Goal: Find specific page/section: Find specific page/section

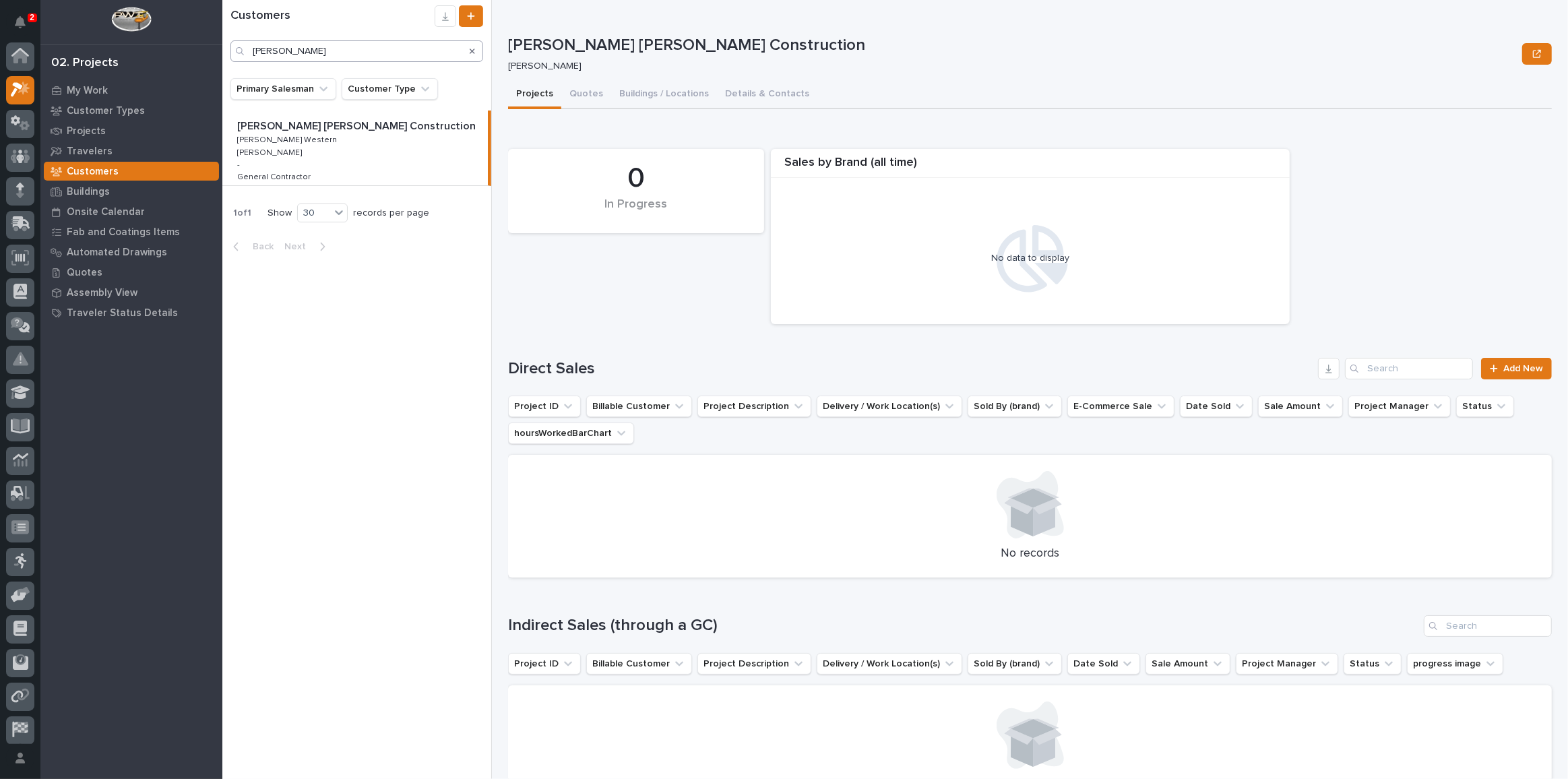
scroll to position [33, 0]
drag, startPoint x: 366, startPoint y: 48, endPoint x: 396, endPoint y: 331, distance: 284.6
click at [223, 40] on div "2 My Settings Log Out 02. Projects My Work Customer Types Projects Travelers Cu…" at bounding box center [895, 390] width 1346 height 779
click at [93, 86] on p "My Work" at bounding box center [87, 91] width 41 height 13
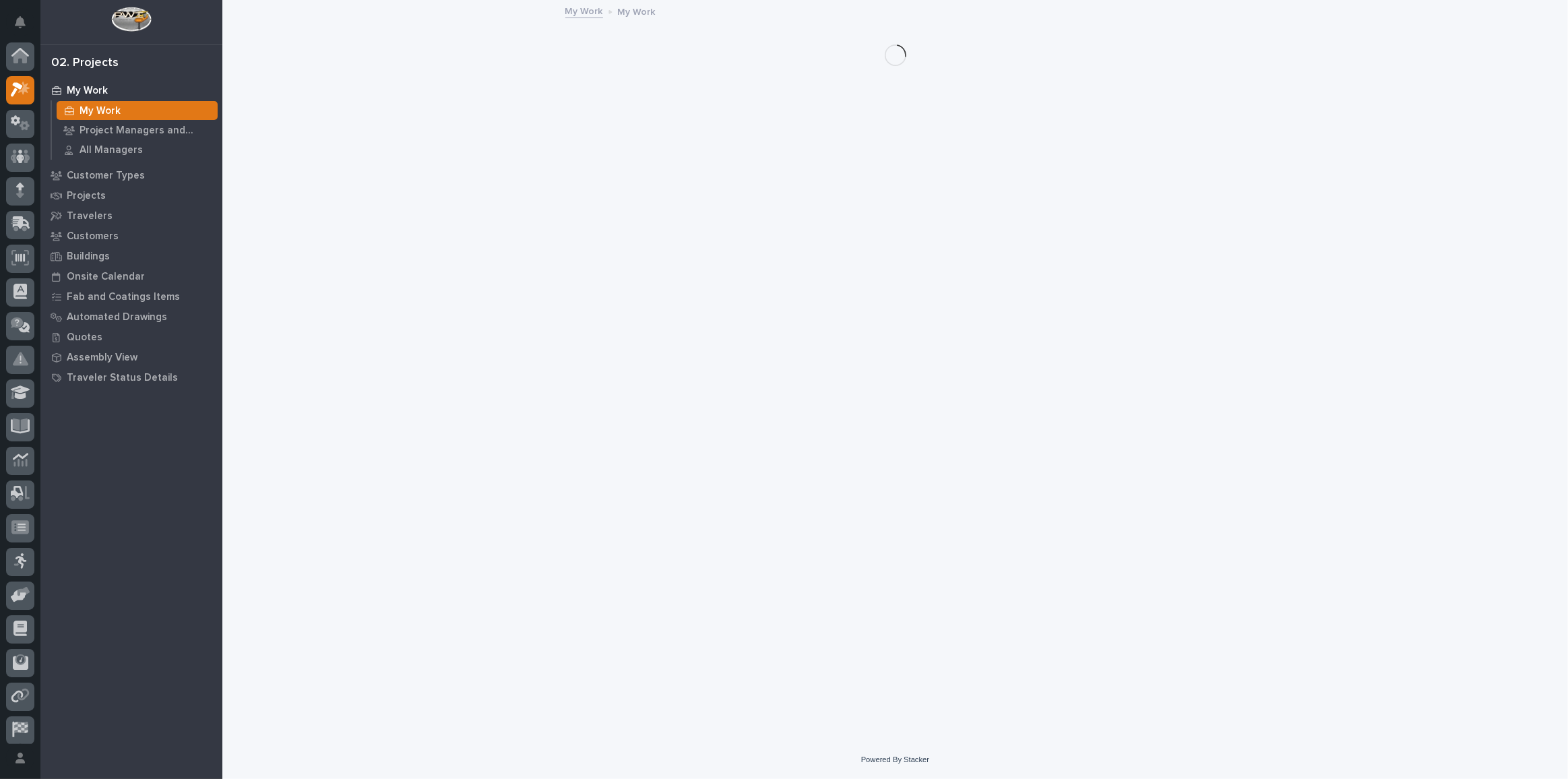
scroll to position [33, 0]
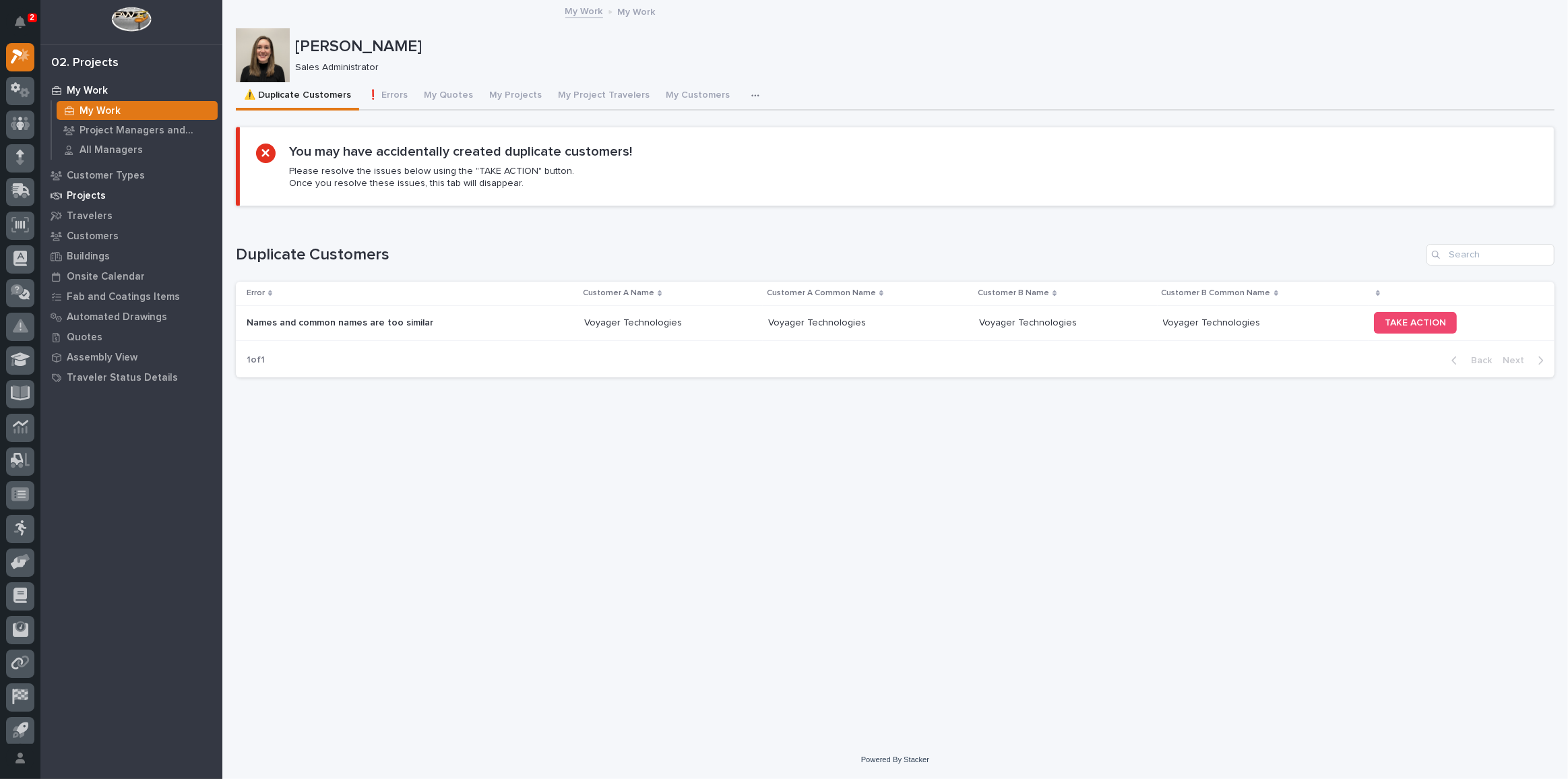
click at [83, 194] on p "Projects" at bounding box center [86, 196] width 39 height 13
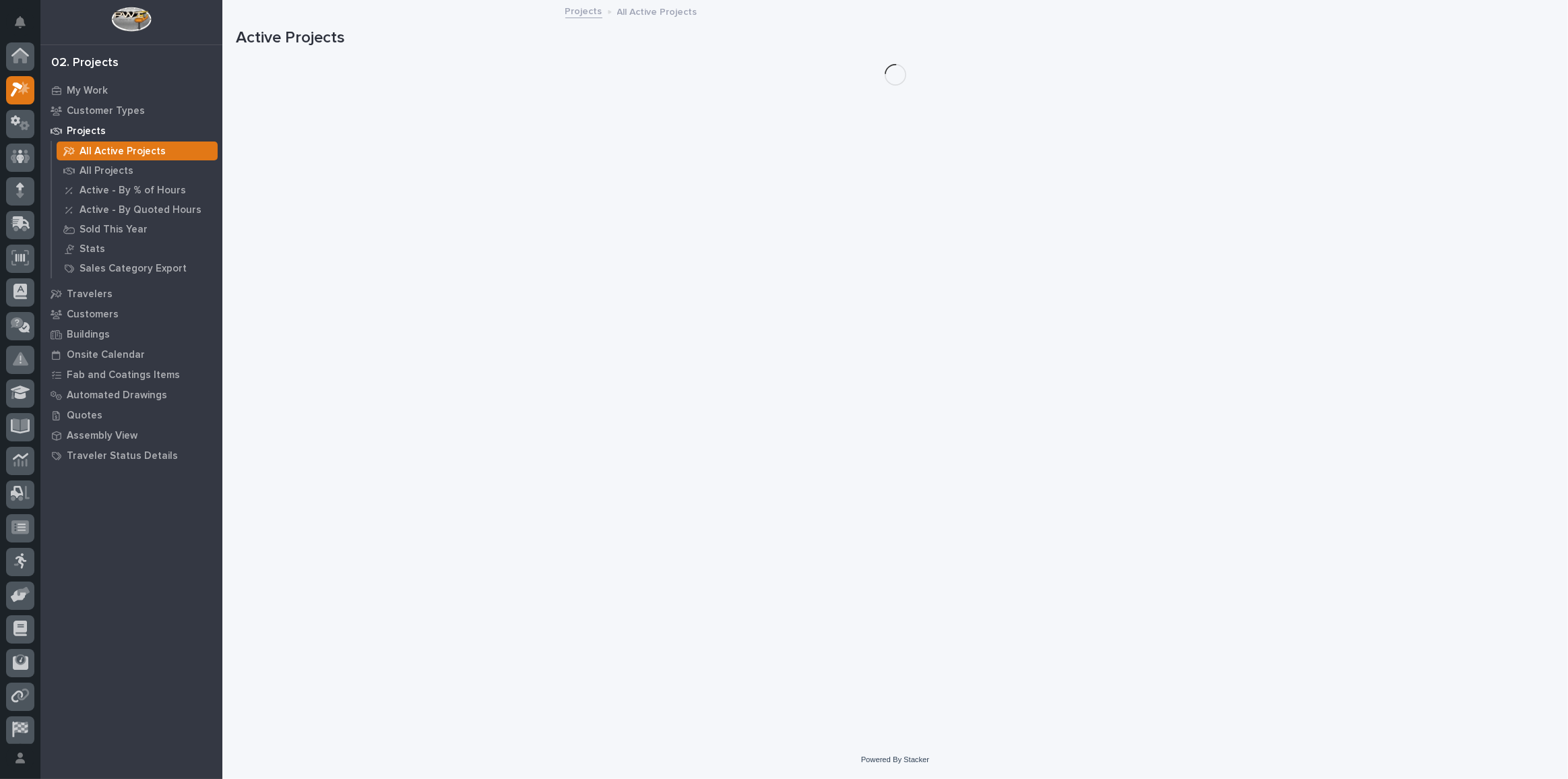
scroll to position [33, 0]
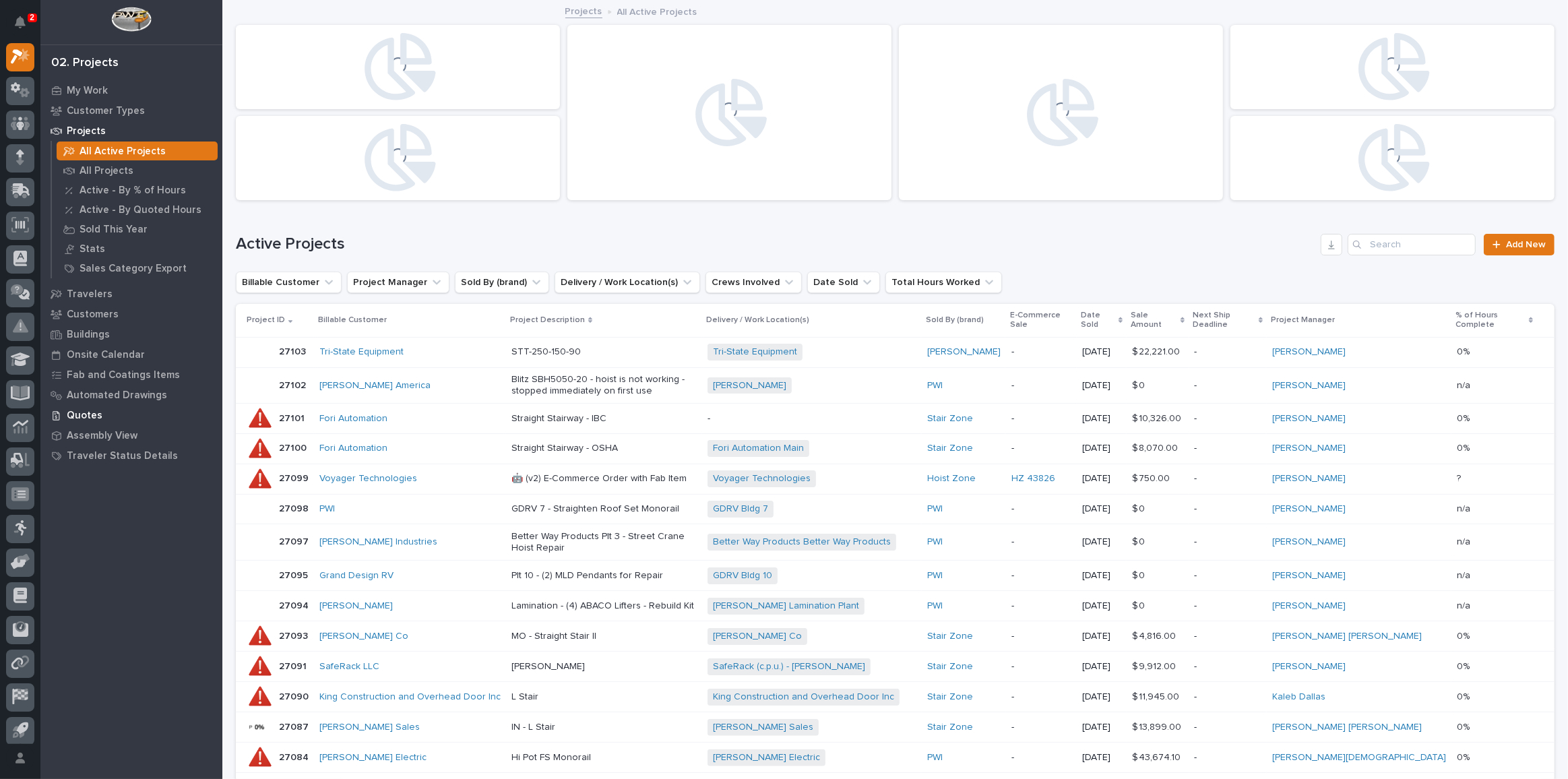
click at [73, 413] on p "Quotes" at bounding box center [84, 415] width 36 height 13
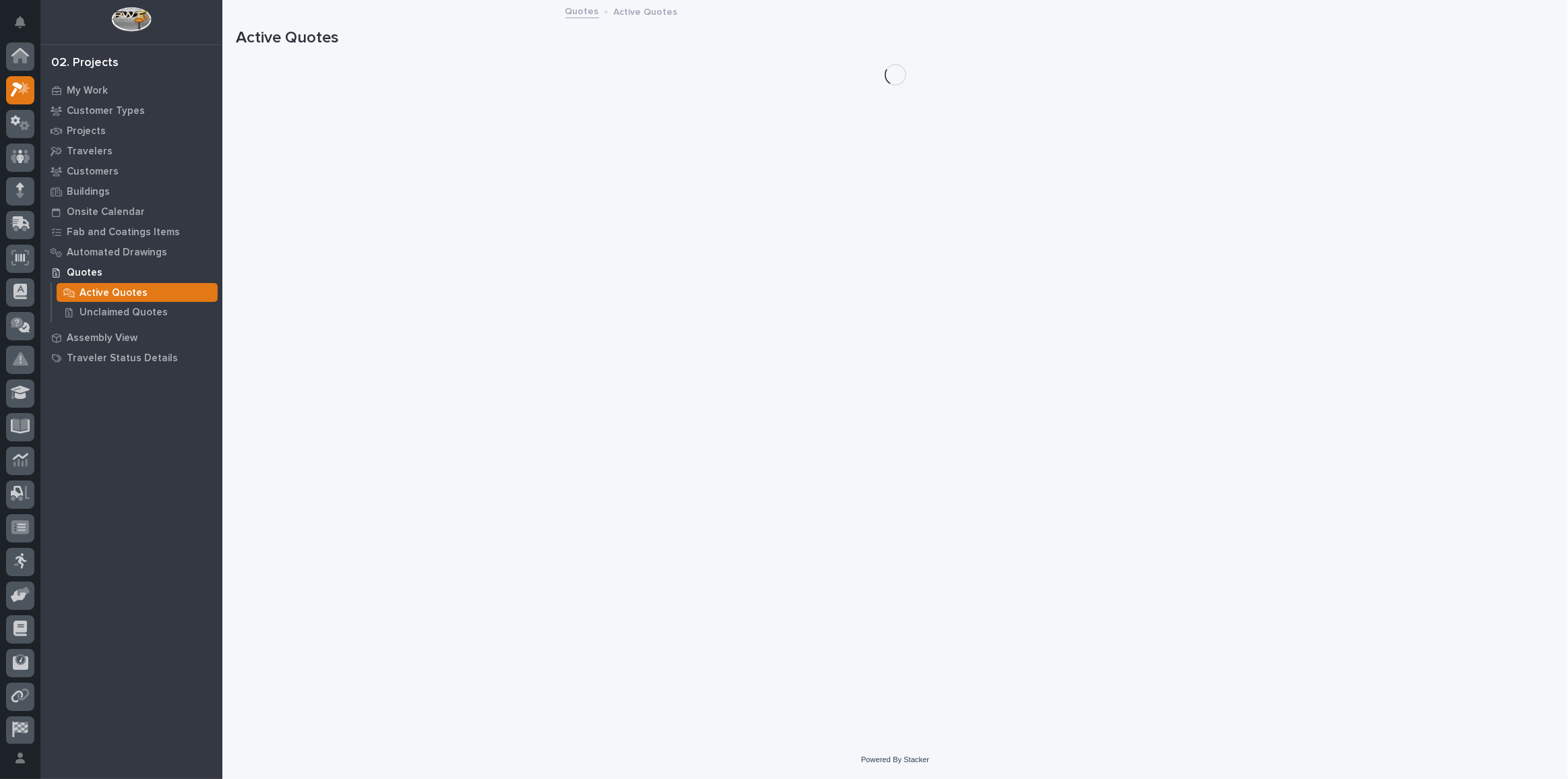
scroll to position [33, 0]
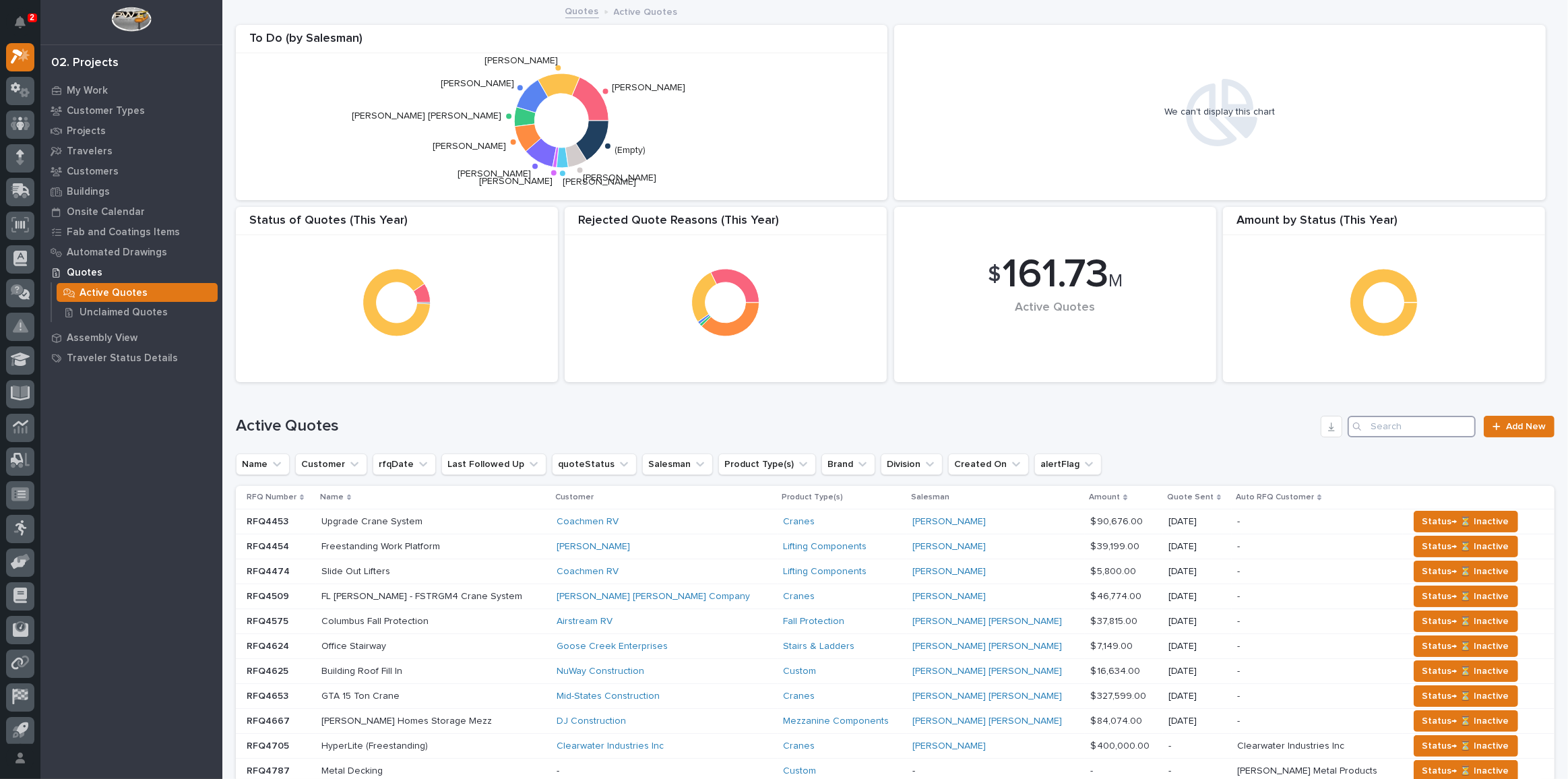
click at [1366, 429] on input "Search" at bounding box center [1411, 426] width 128 height 22
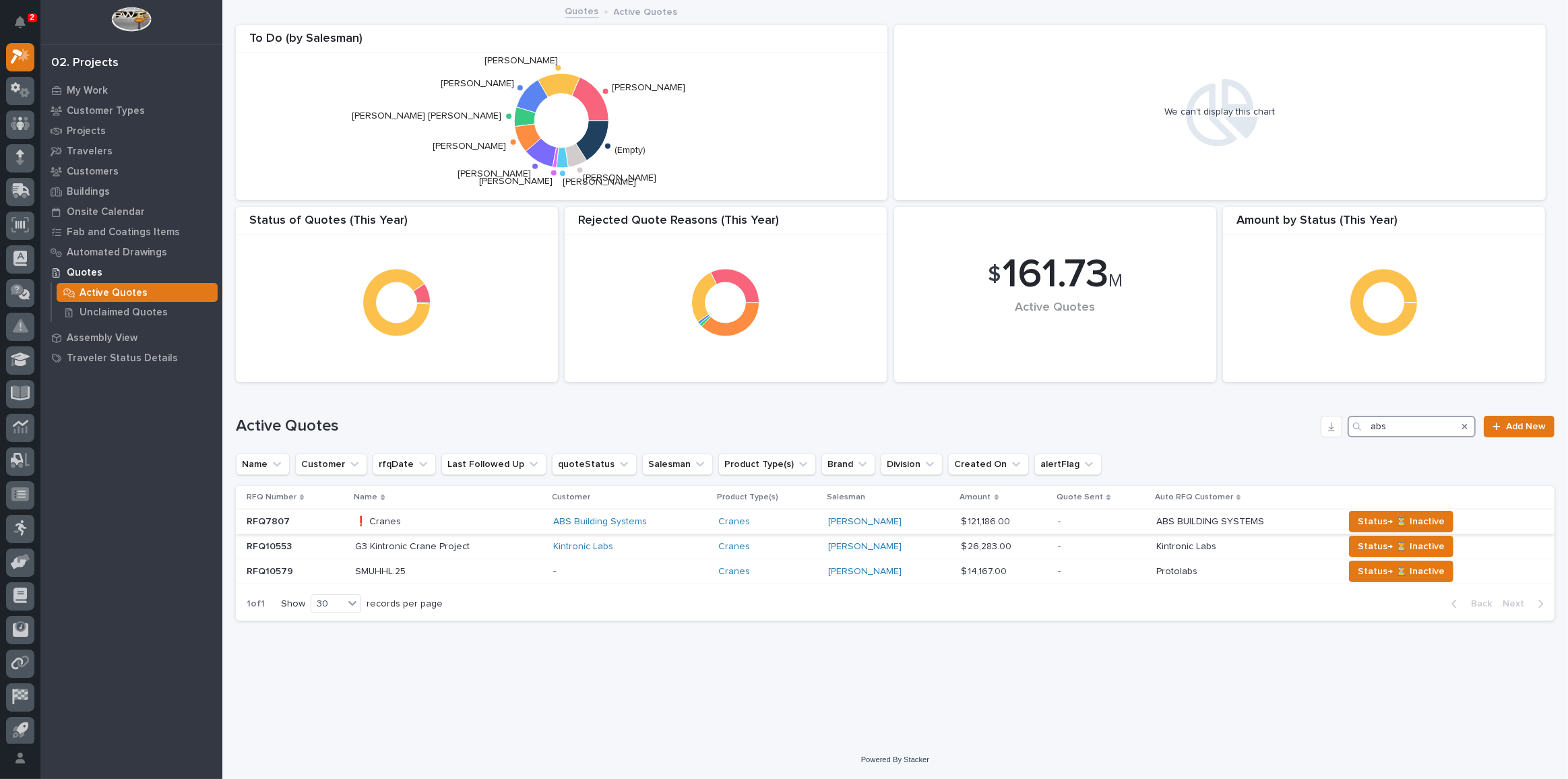
type input "abs"
click at [481, 524] on p at bounding box center [449, 522] width 188 height 12
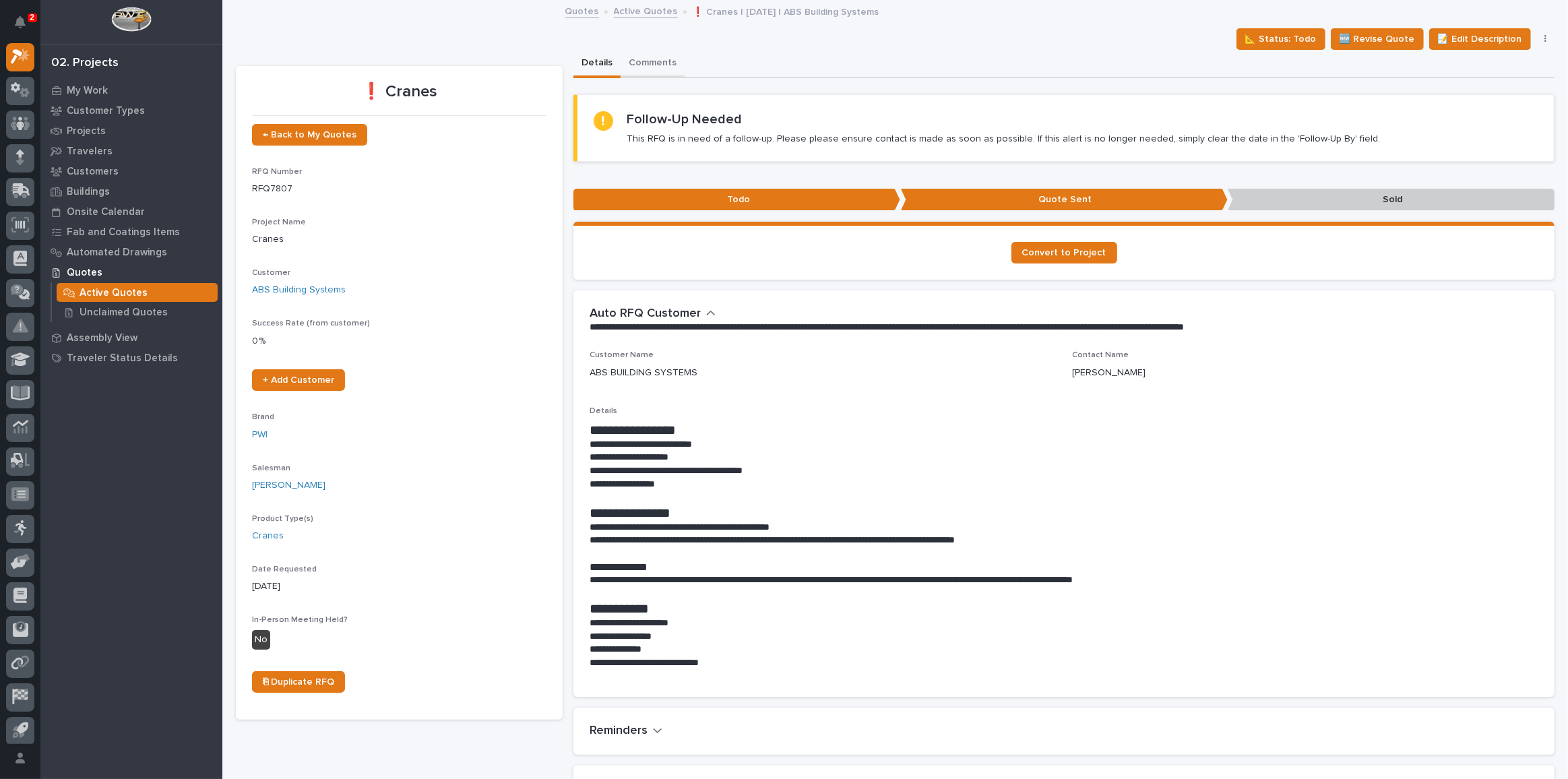
click at [652, 65] on button "Comments" at bounding box center [653, 64] width 64 height 28
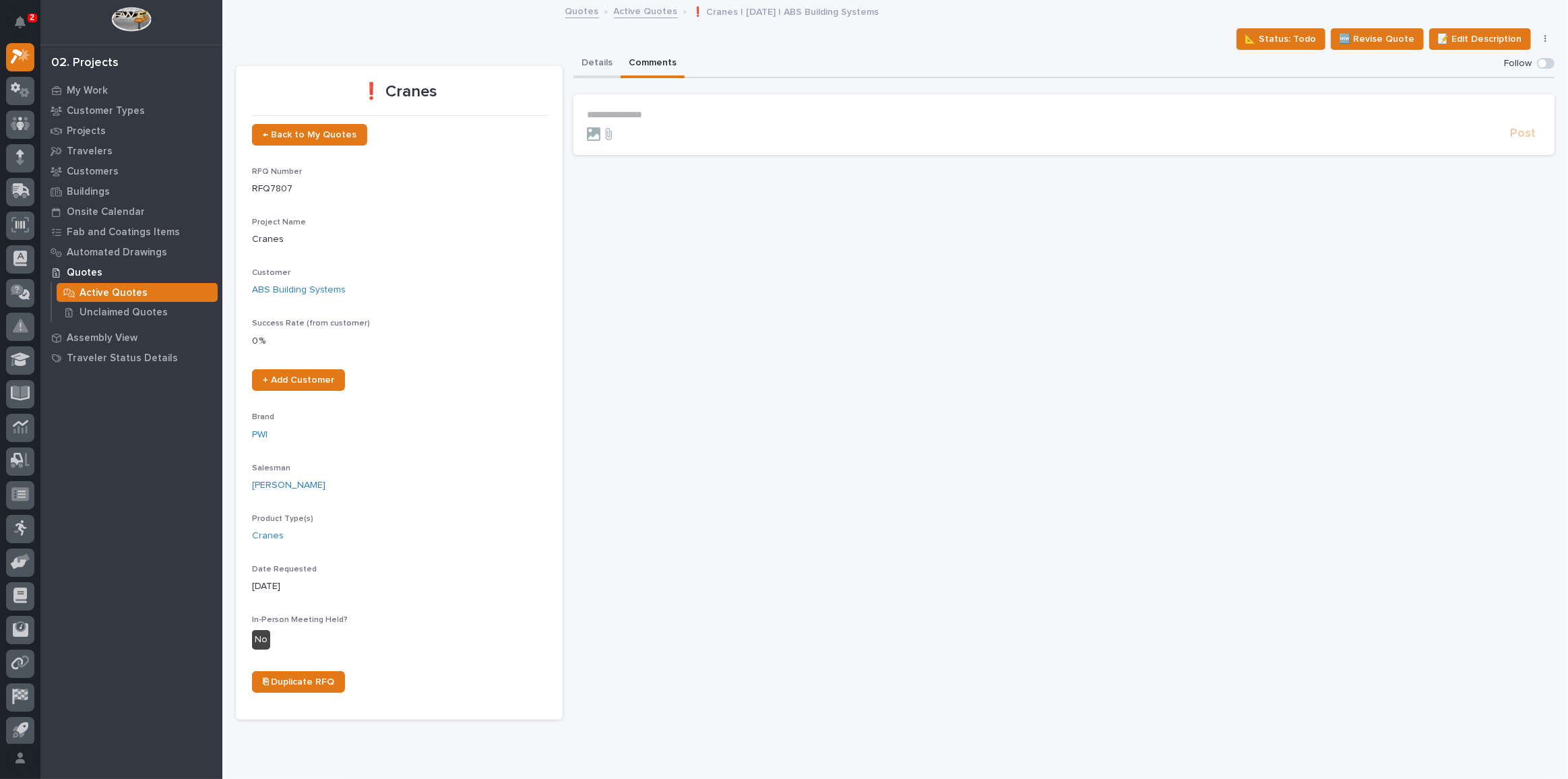
click at [597, 64] on button "Details" at bounding box center [597, 64] width 48 height 28
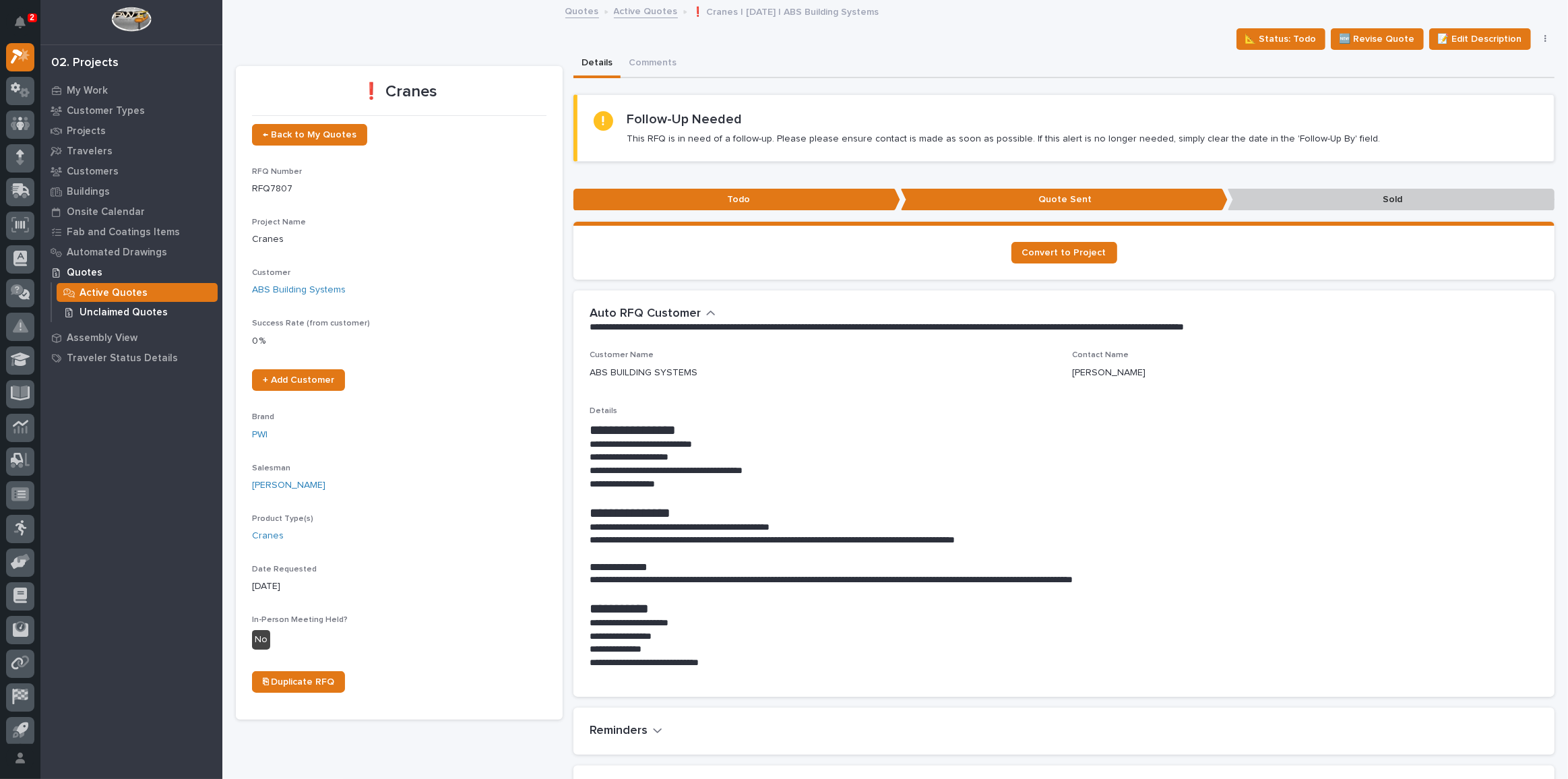
click at [110, 314] on p "Unclaimed Quotes" at bounding box center [124, 312] width 88 height 13
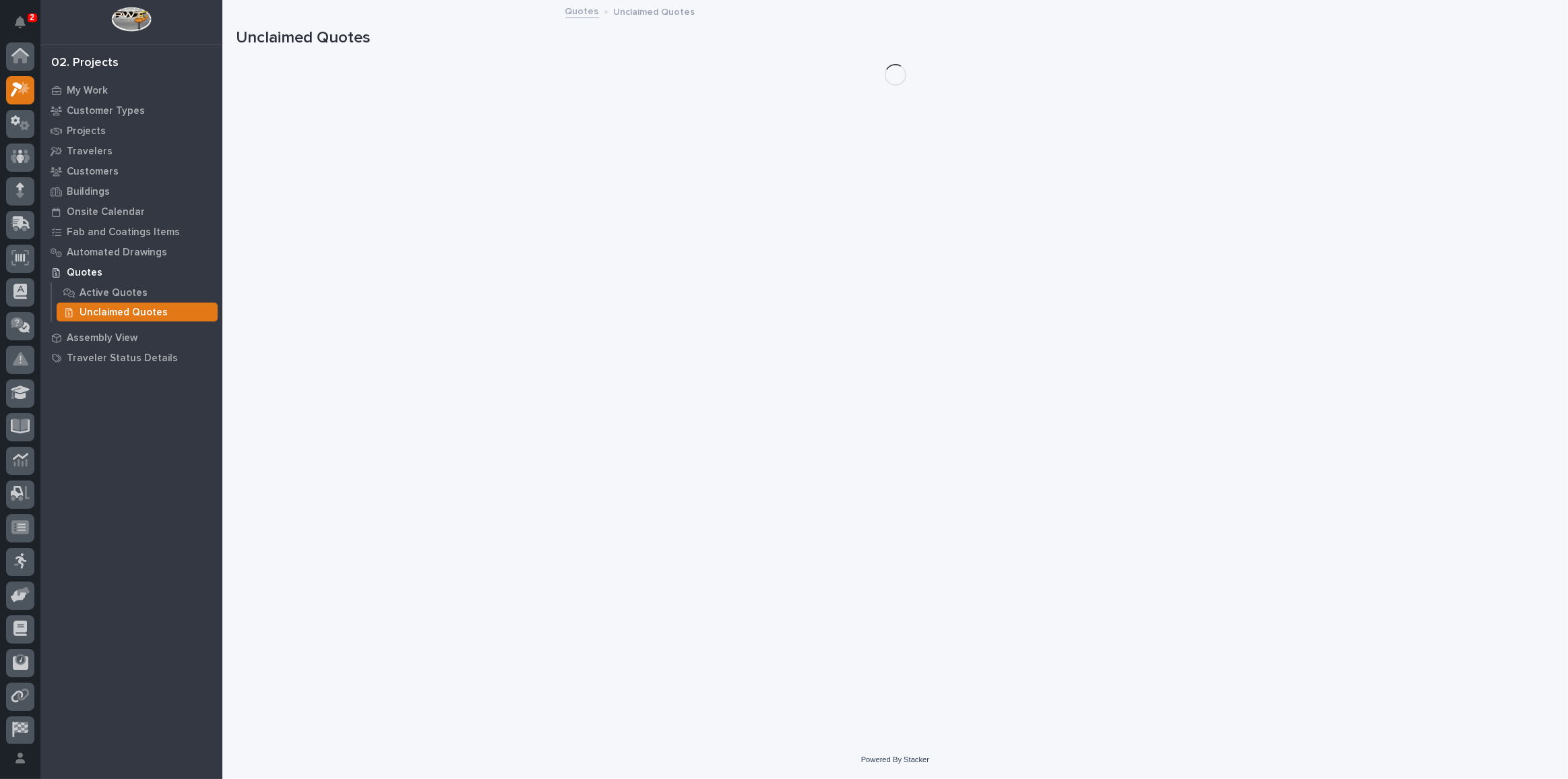
scroll to position [33, 0]
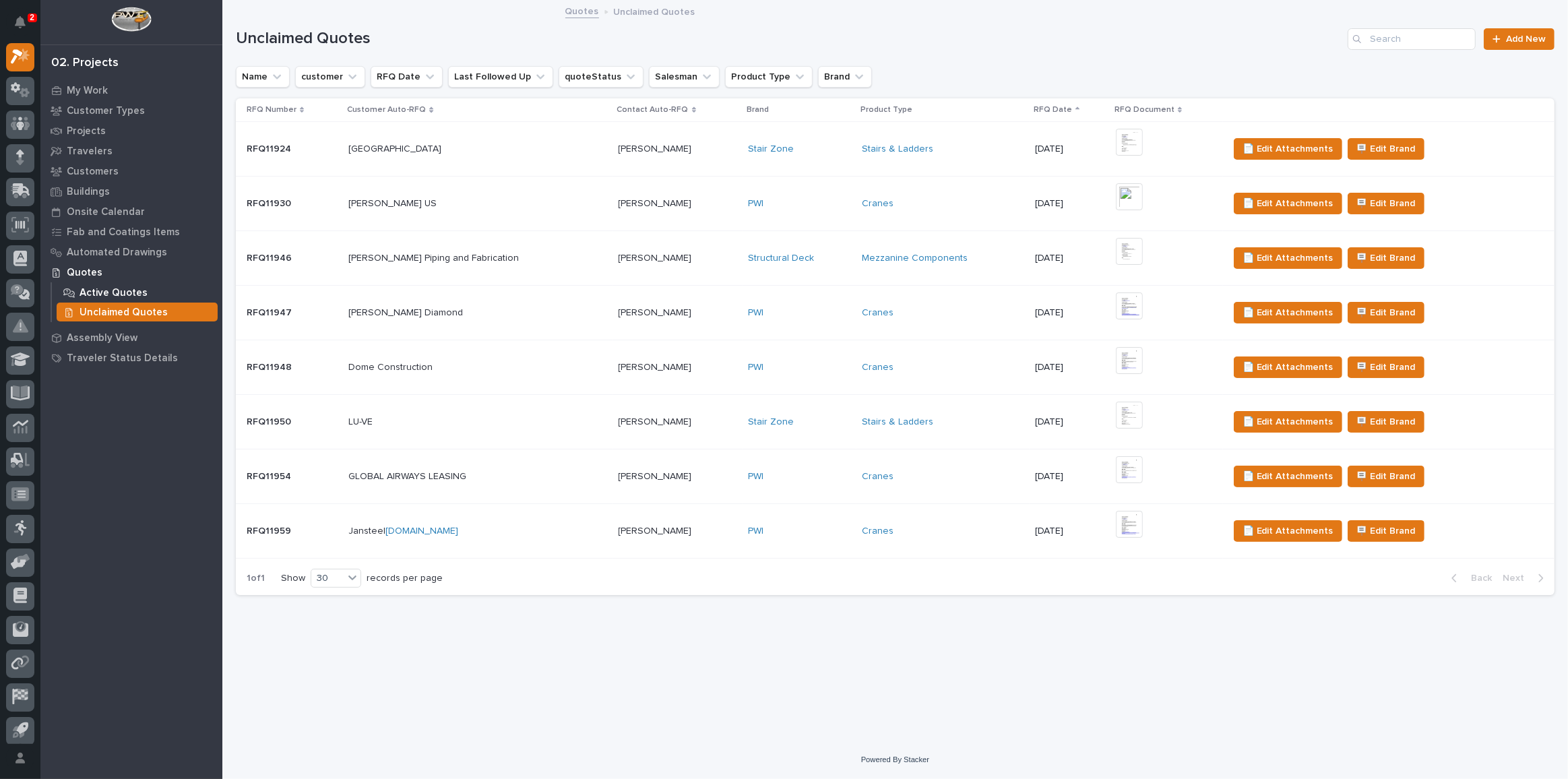
click at [113, 294] on p "Active Quotes" at bounding box center [113, 293] width 68 height 13
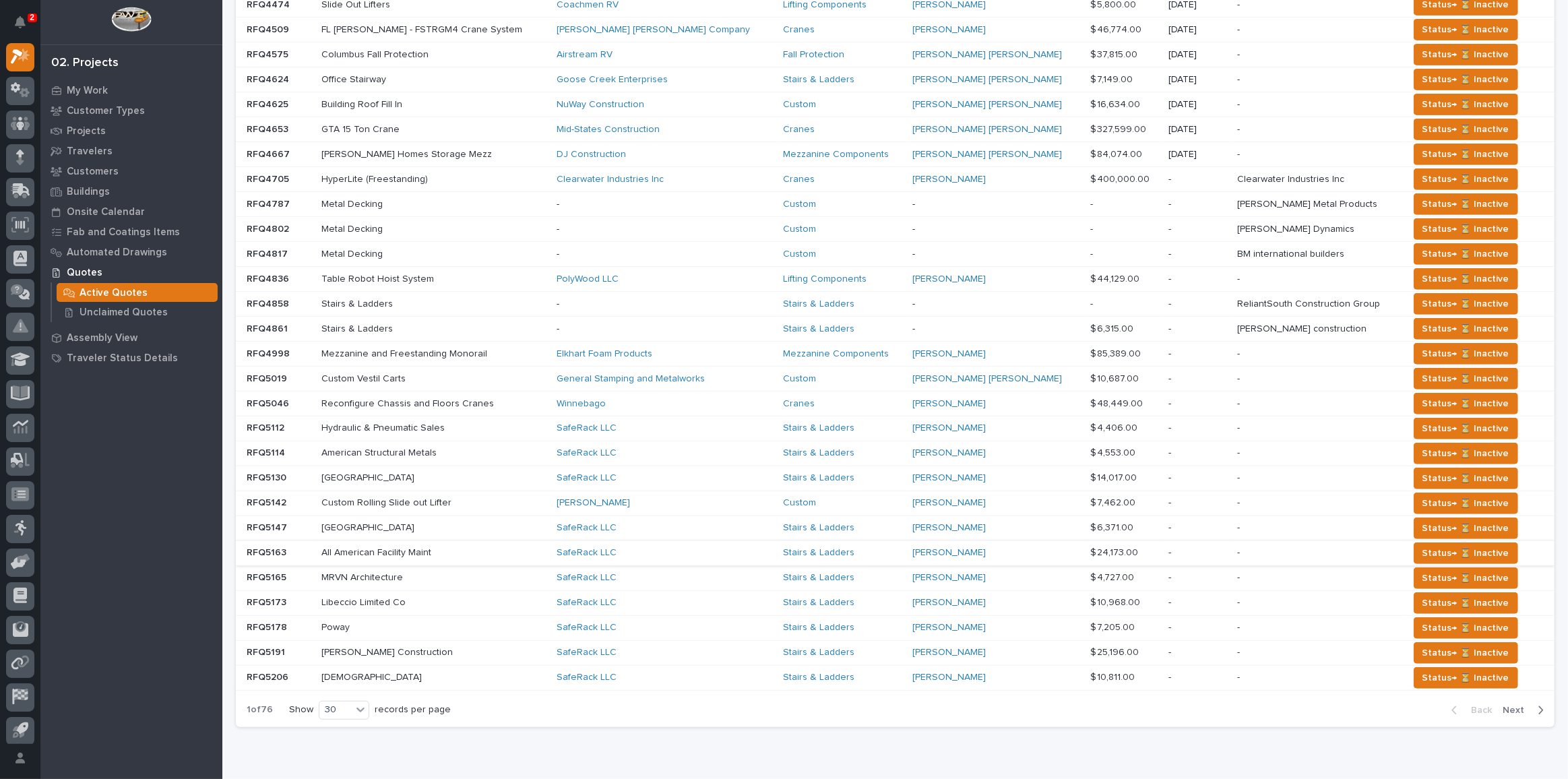
scroll to position [621, 0]
